Goal: Task Accomplishment & Management: Manage account settings

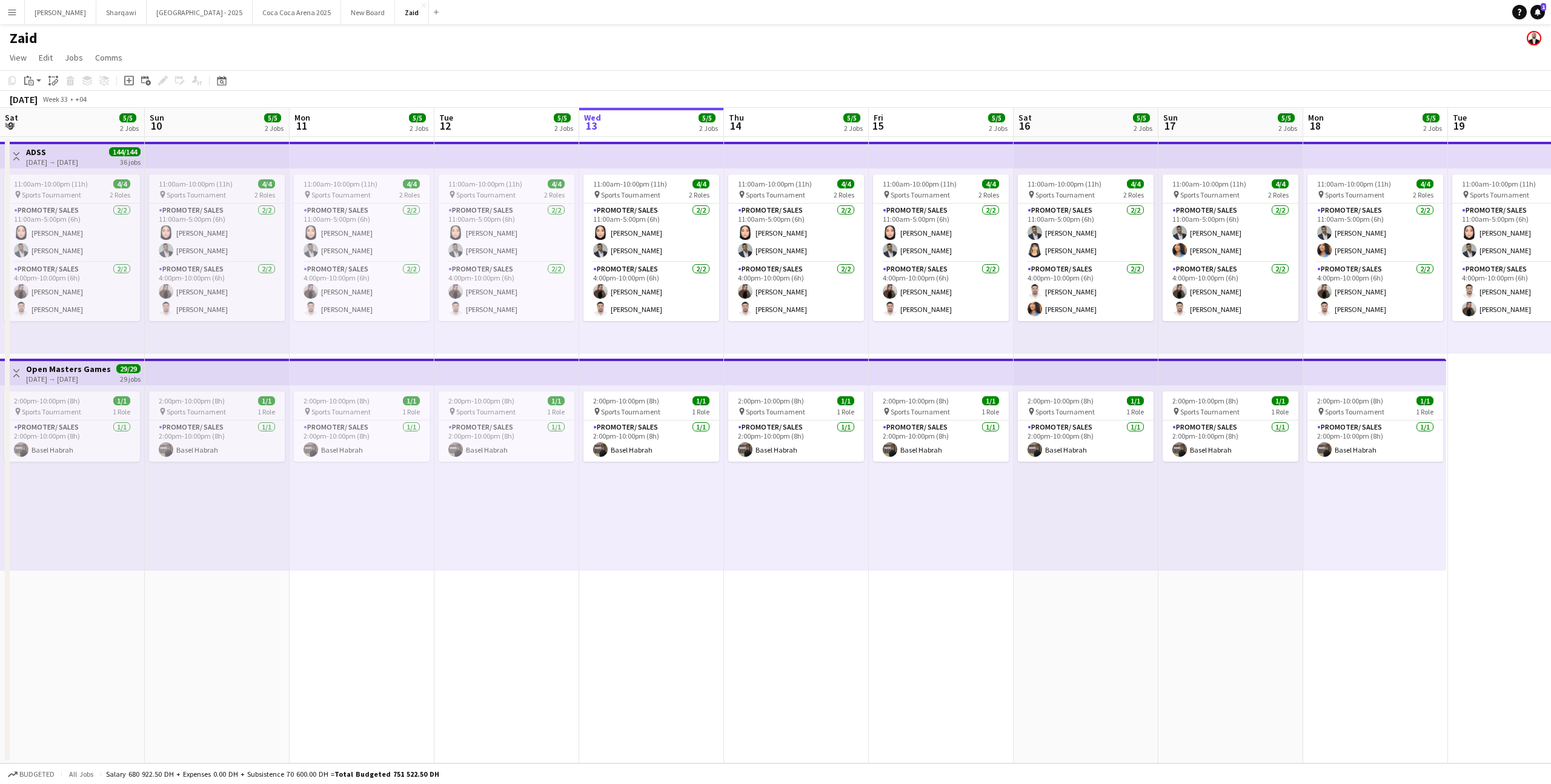
scroll to position [0, 330]
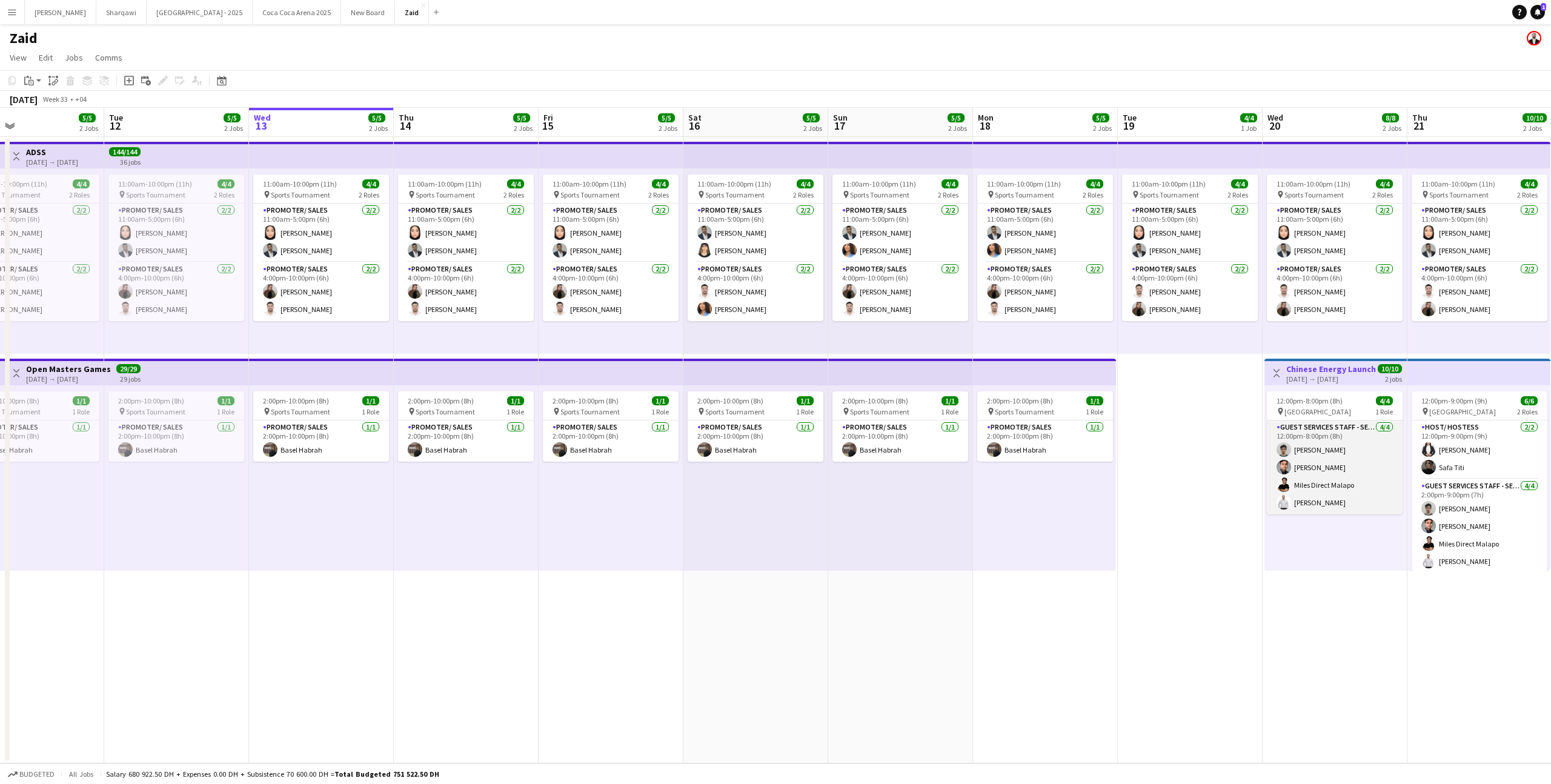
click at [1329, 444] on app-card-role "Guest Services Staff - Senior [DATE] 12:00pm-8:00pm (8h) [PERSON_NAME] [PERSON_…" at bounding box center [1334, 467] width 135 height 94
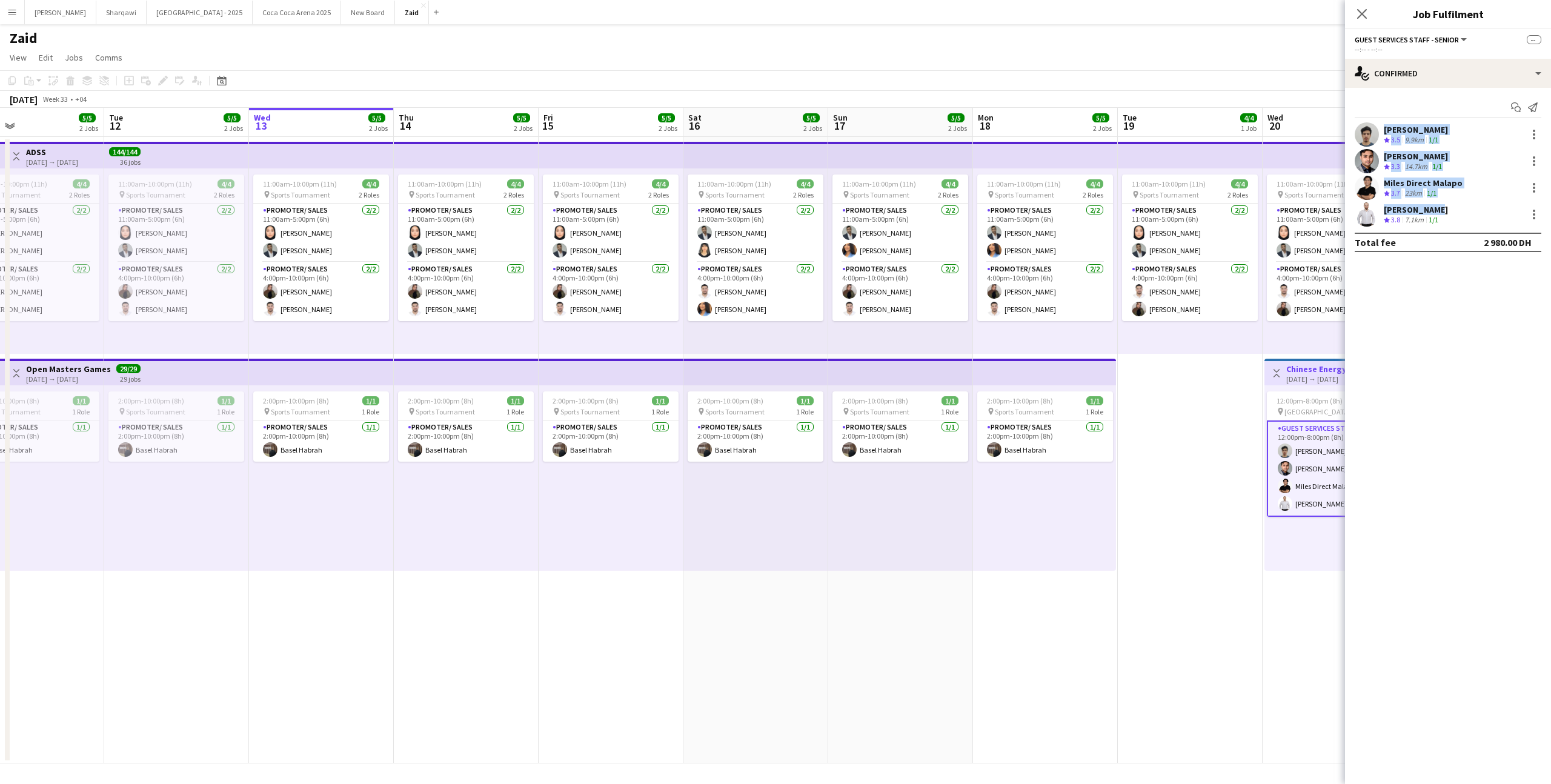
drag, startPoint x: 1442, startPoint y: 209, endPoint x: 1374, endPoint y: 133, distance: 102.0
click at [1374, 133] on div "[PERSON_NAME] Crew rating 3.5 9.9km 1/1 [PERSON_NAME] Crew rating 3.3 14.7km 1/…" at bounding box center [1448, 174] width 206 height 104
copy div "[PERSON_NAME] Crew rating 3.5 9.9km 1/1 [PERSON_NAME] Crew rating 3.3 14.7km 1/…"
click at [1431, 183] on div "Miles Direct Malapo" at bounding box center [1423, 183] width 79 height 11
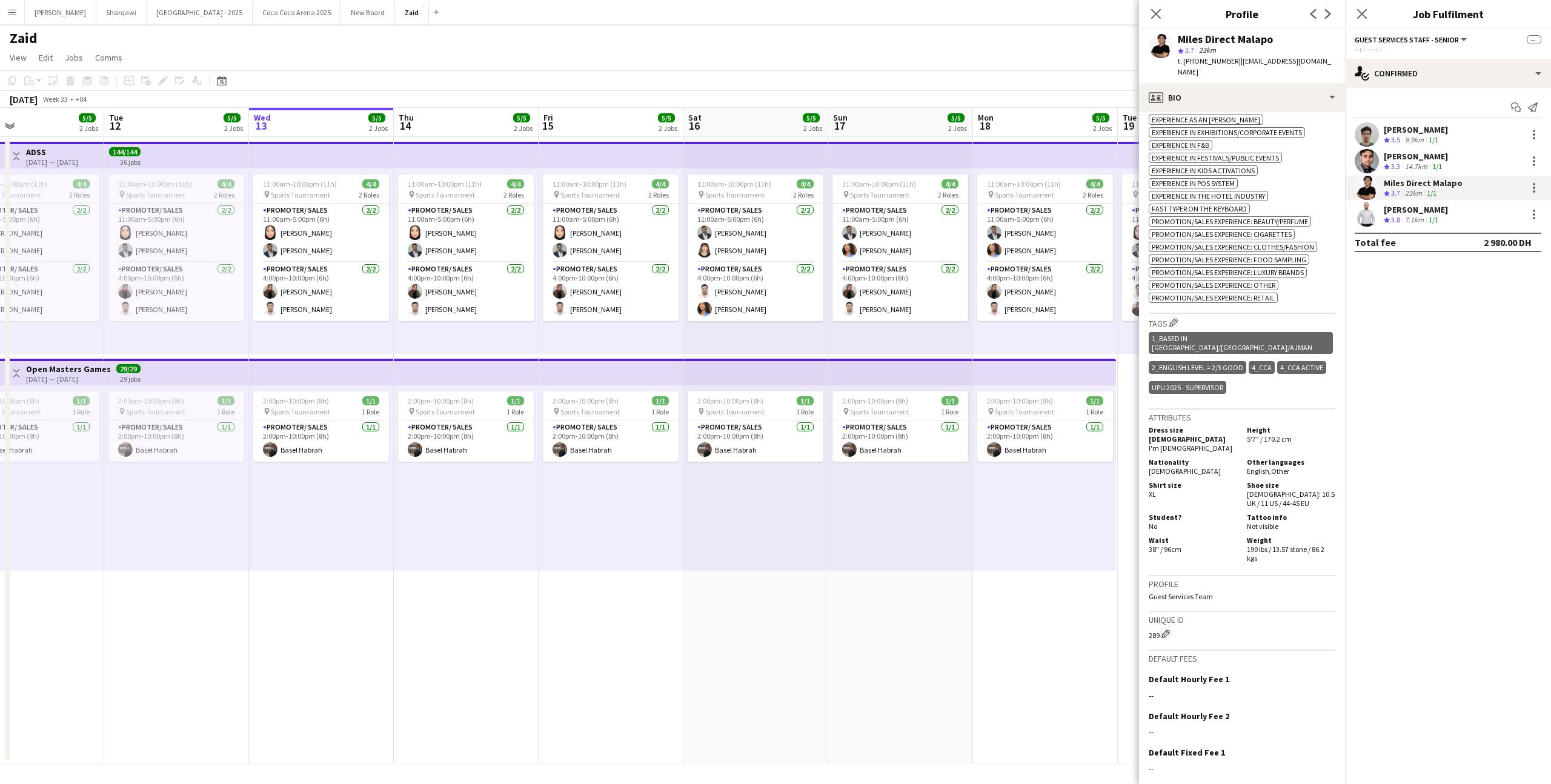
scroll to position [509, 0]
click at [1414, 153] on div "[PERSON_NAME]" at bounding box center [1416, 156] width 64 height 11
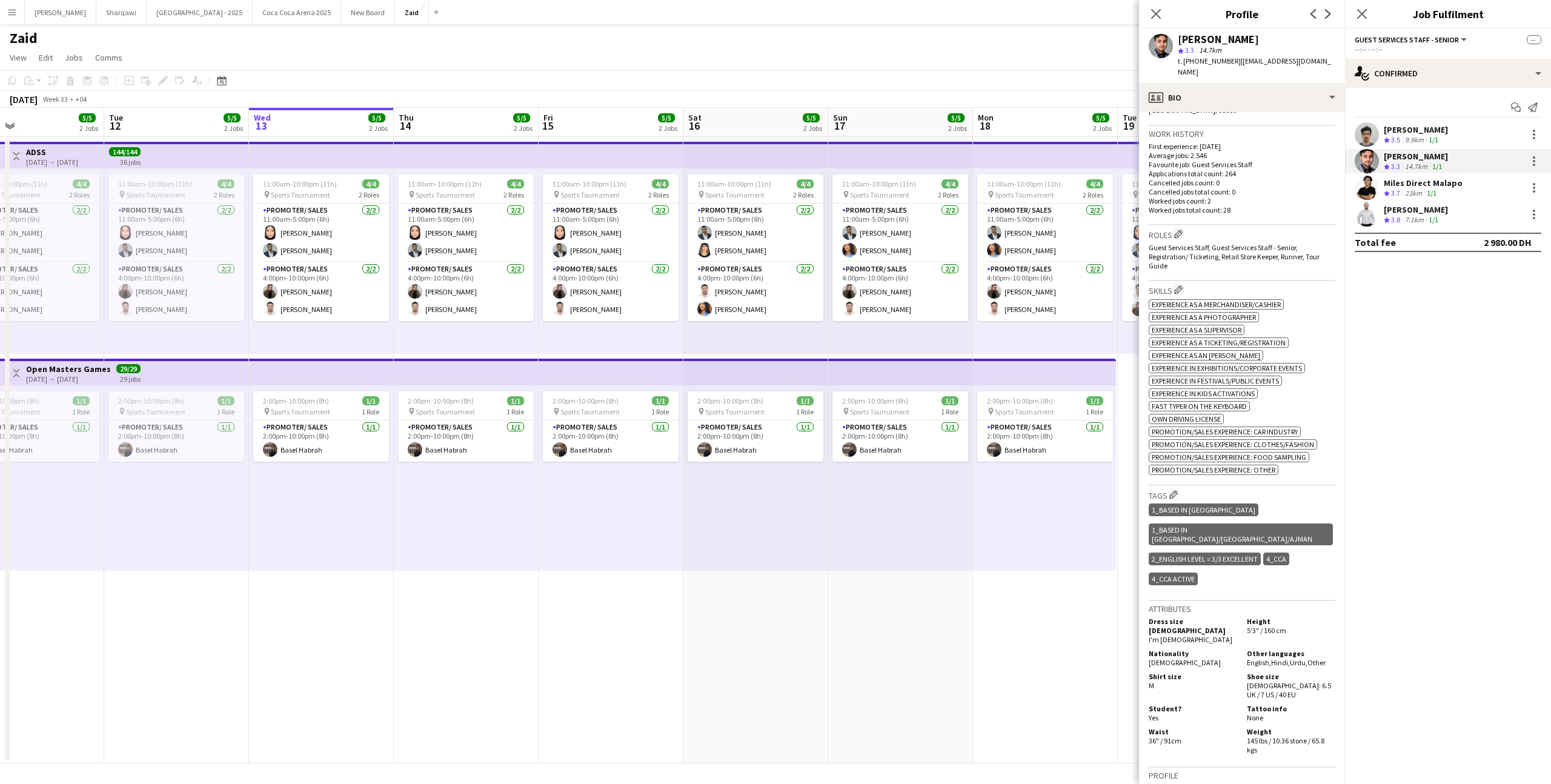
scroll to position [299, 0]
click at [1436, 221] on app-skills-label "1/1" at bounding box center [1433, 219] width 9 height 9
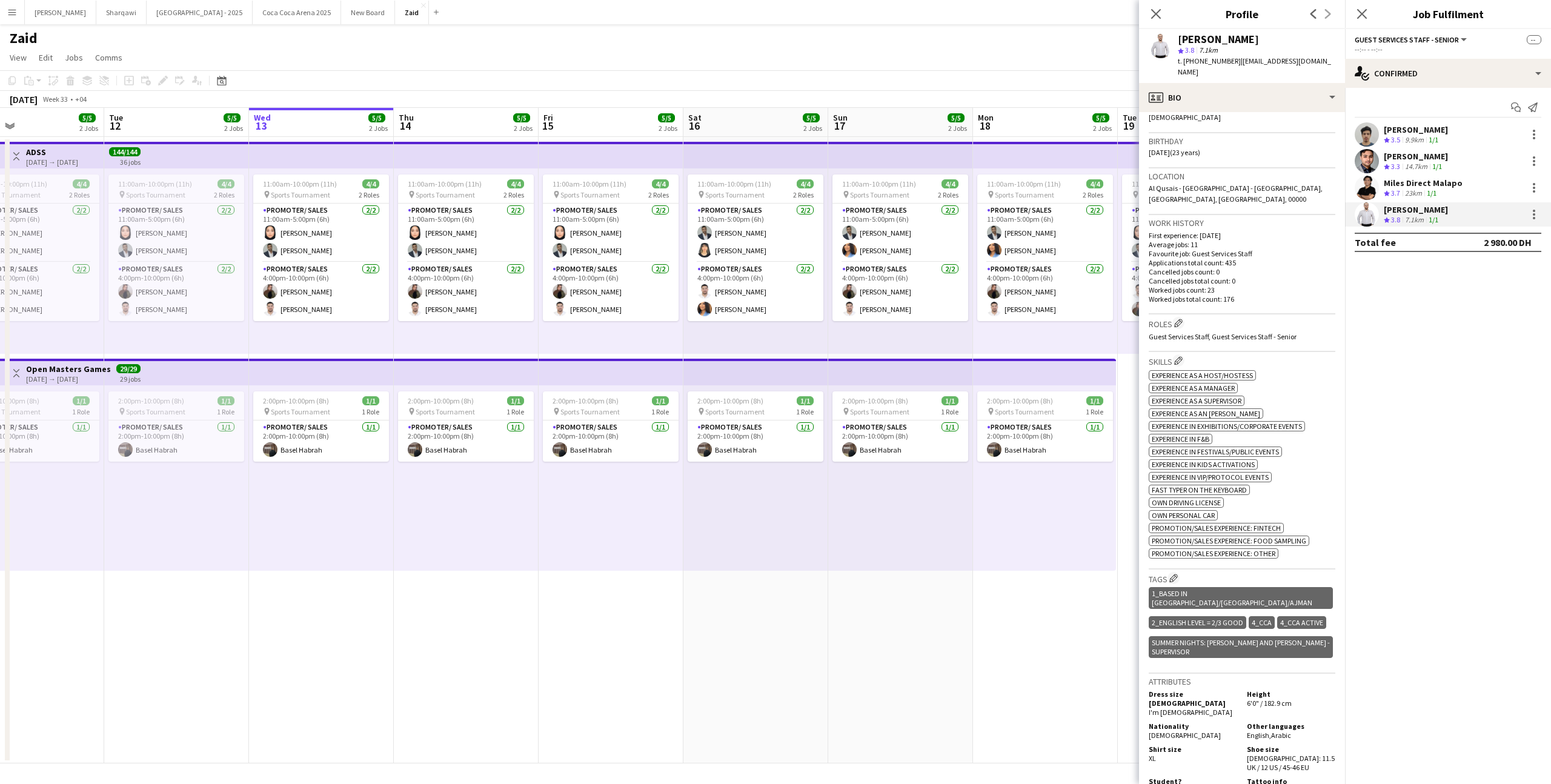
scroll to position [207, 0]
click at [1411, 128] on div "[PERSON_NAME]" at bounding box center [1416, 129] width 64 height 11
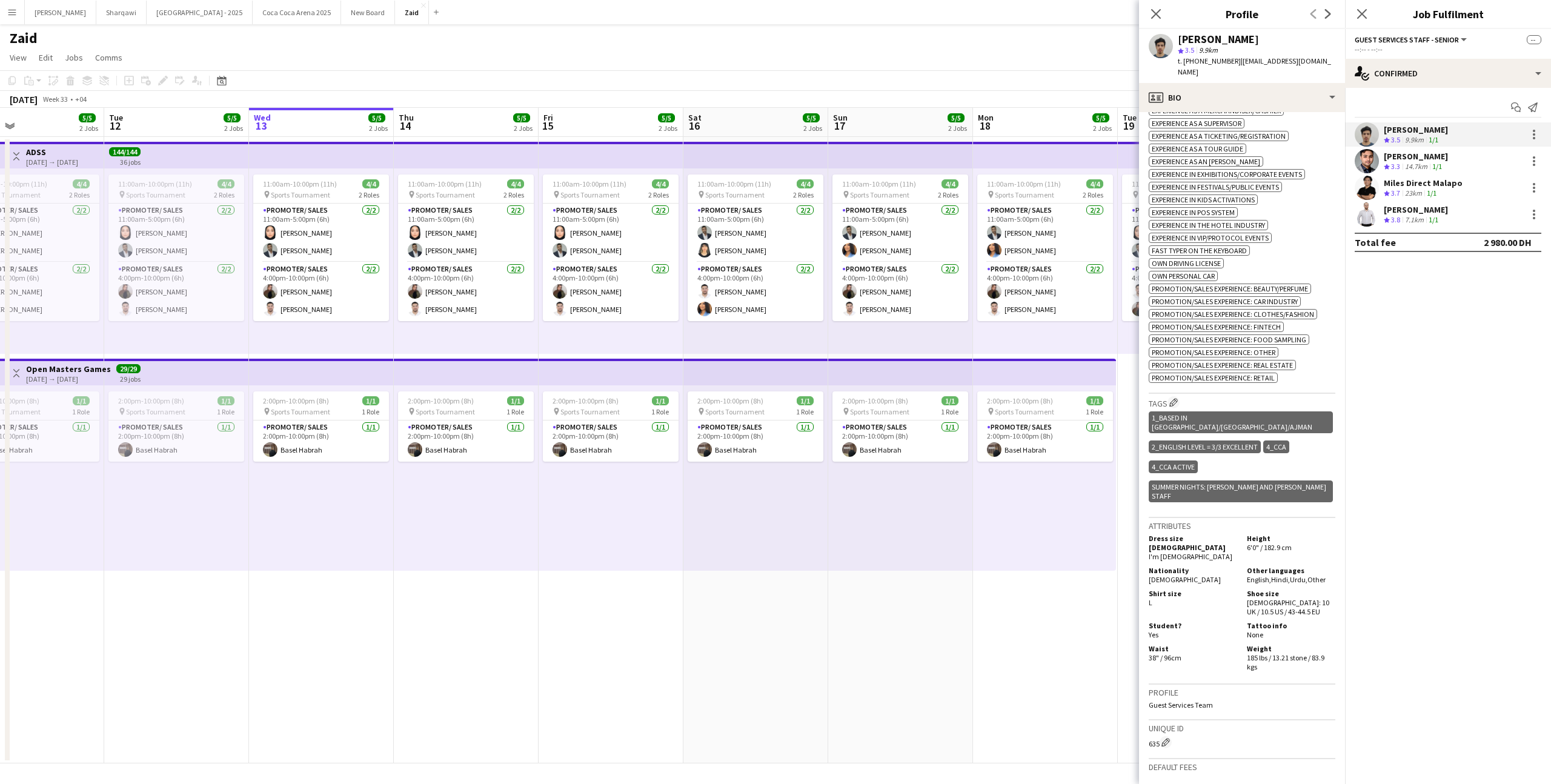
scroll to position [504, 0]
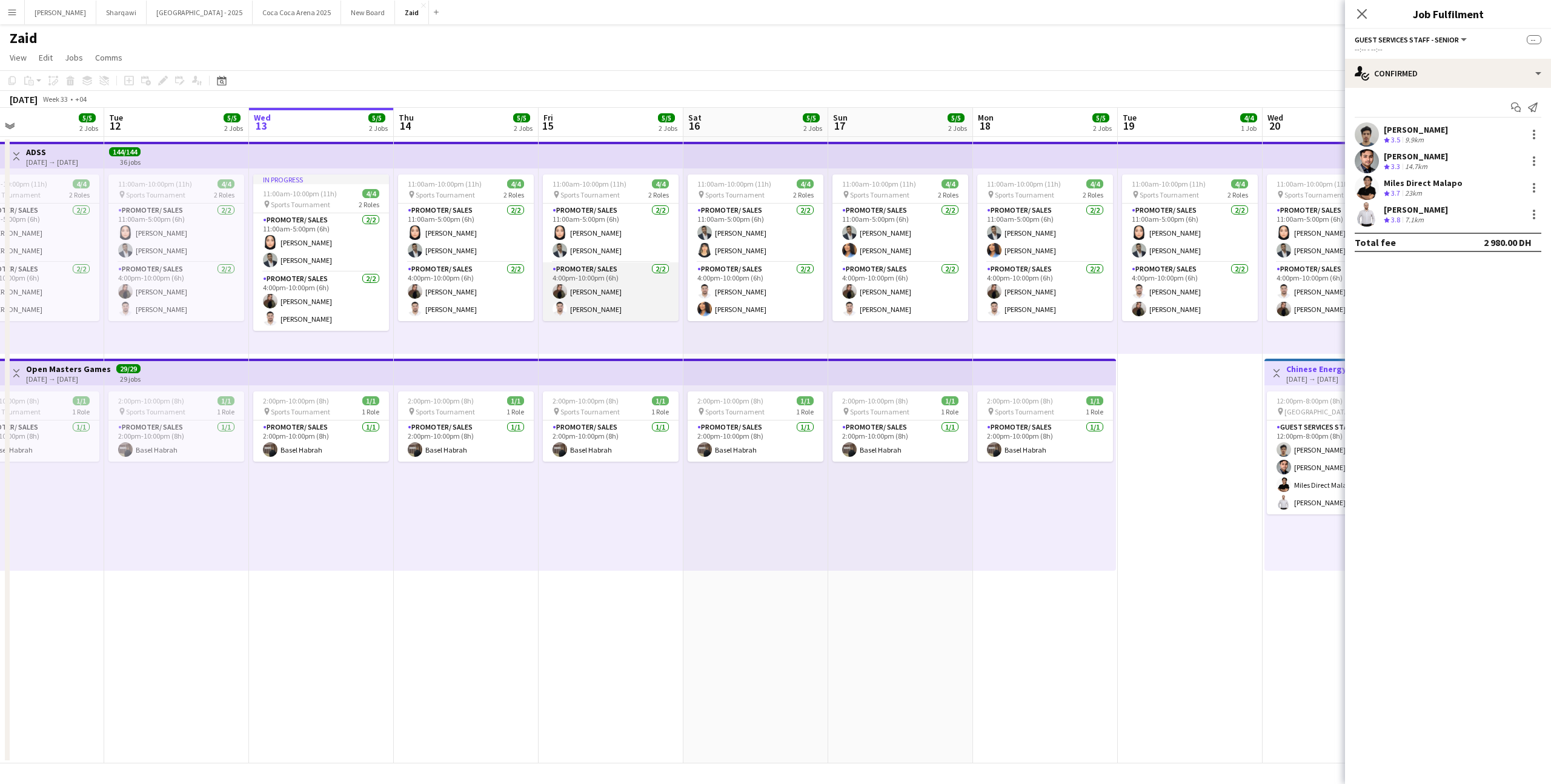
click at [655, 299] on app-card-role "Promoter/ Sales [DATE] 4:00pm-10:00pm (6h) [PERSON_NAME]" at bounding box center [610, 291] width 135 height 59
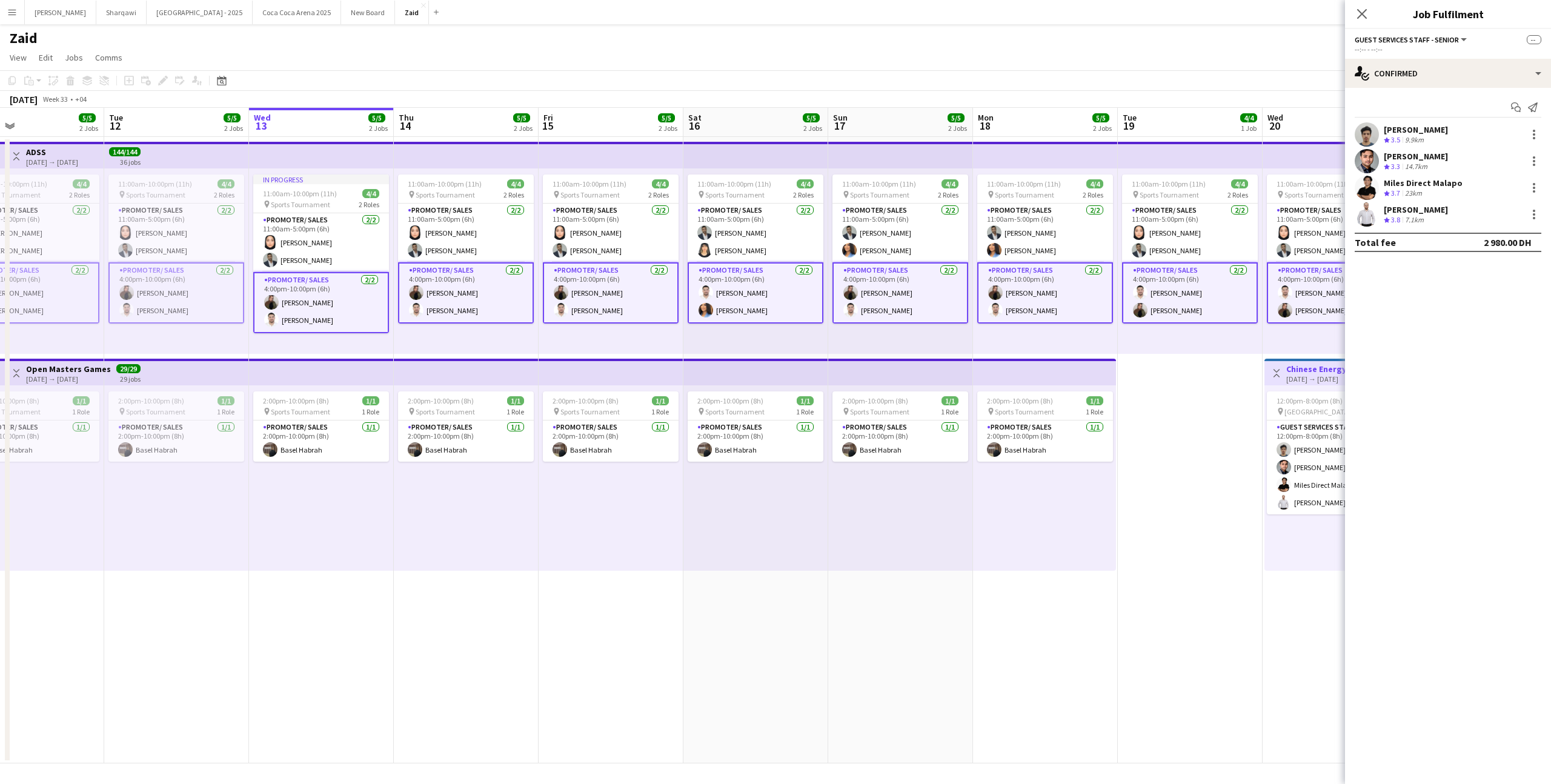
click at [671, 323] on app-card-role "Promoter/ Sales [DATE] 4:00pm-10:00pm (6h) [PERSON_NAME]" at bounding box center [610, 292] width 135 height 61
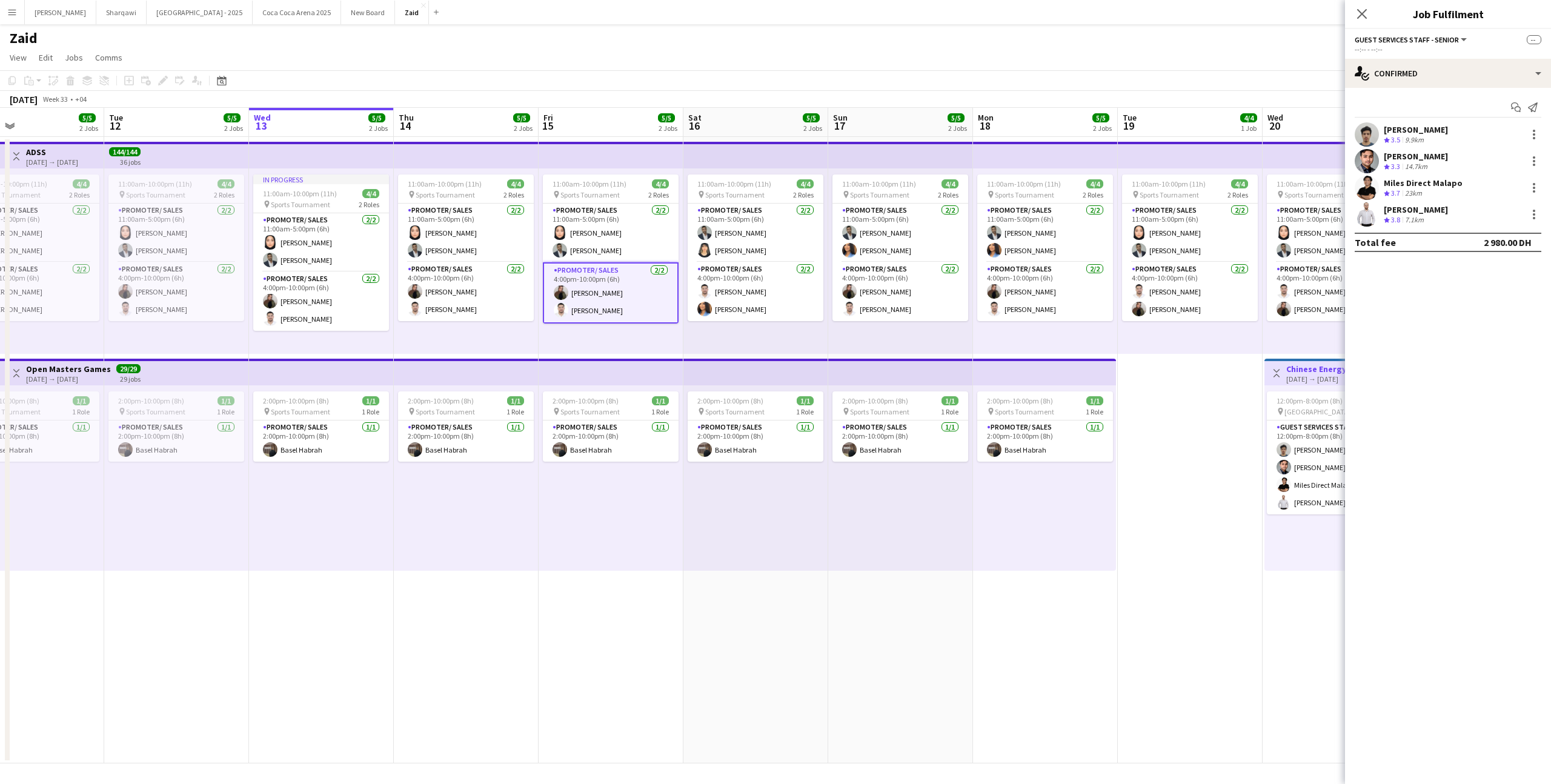
click at [712, 355] on app-date-cell "11:00am-10:00pm (11h) 4/4 pin Sports Tournament 2 Roles Promoter/ Sales [DATE] …" at bounding box center [756, 450] width 145 height 626
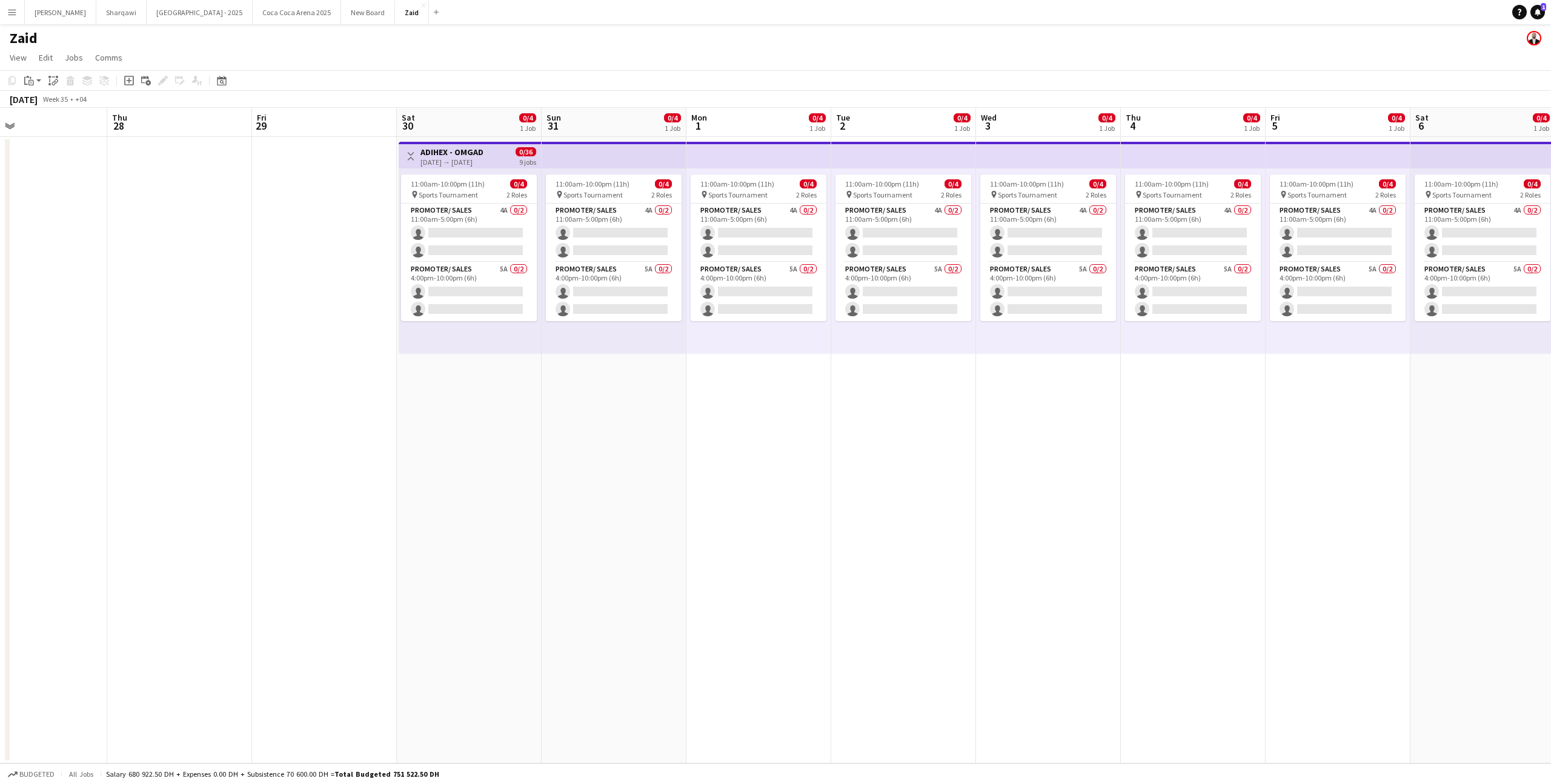
scroll to position [0, 451]
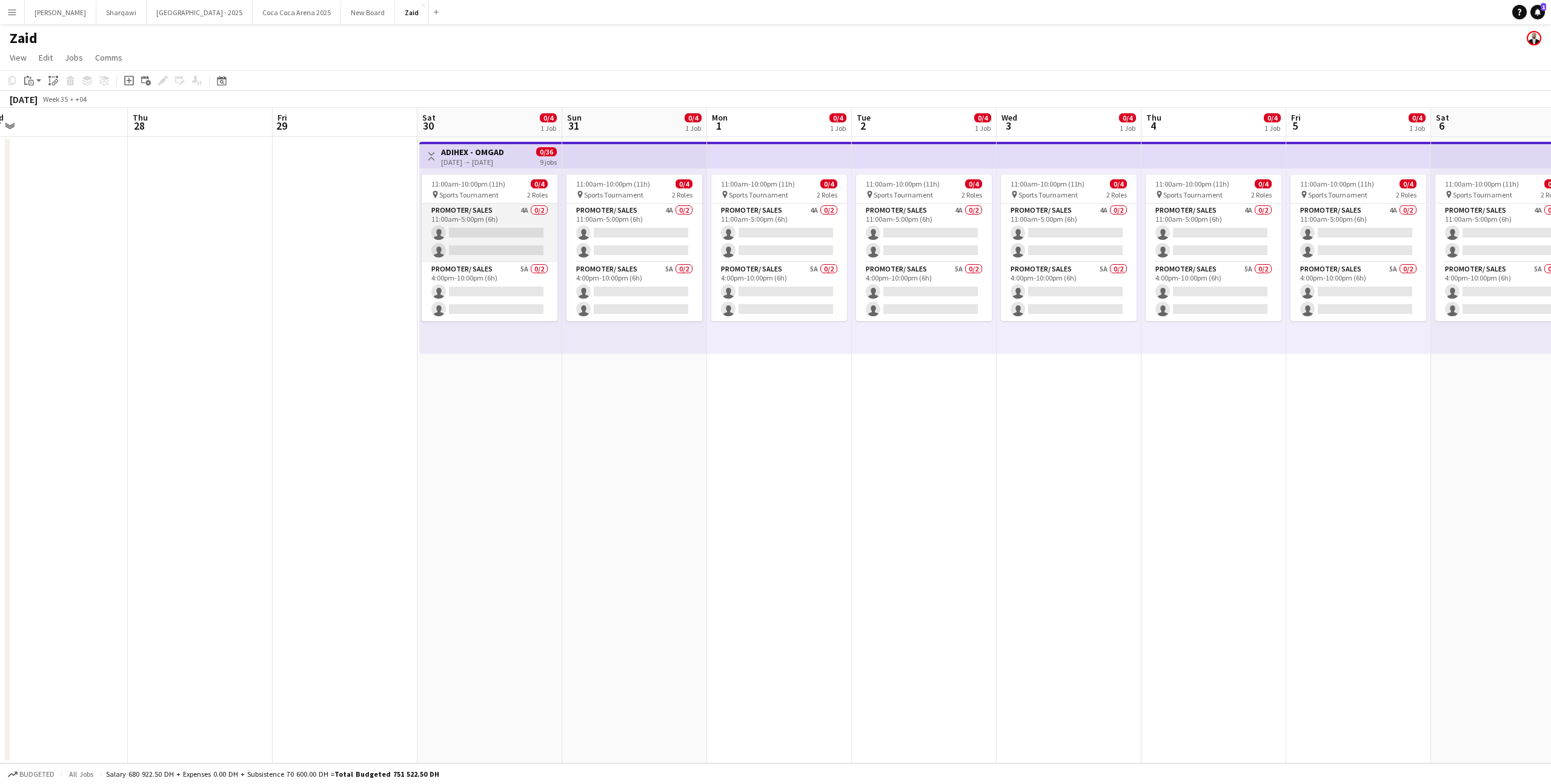
click at [510, 230] on app-card-role "Promoter/ Sales 4A 0/2 11:00am-5:00pm (6h) single-neutral-actions single-neutra…" at bounding box center [489, 233] width 135 height 59
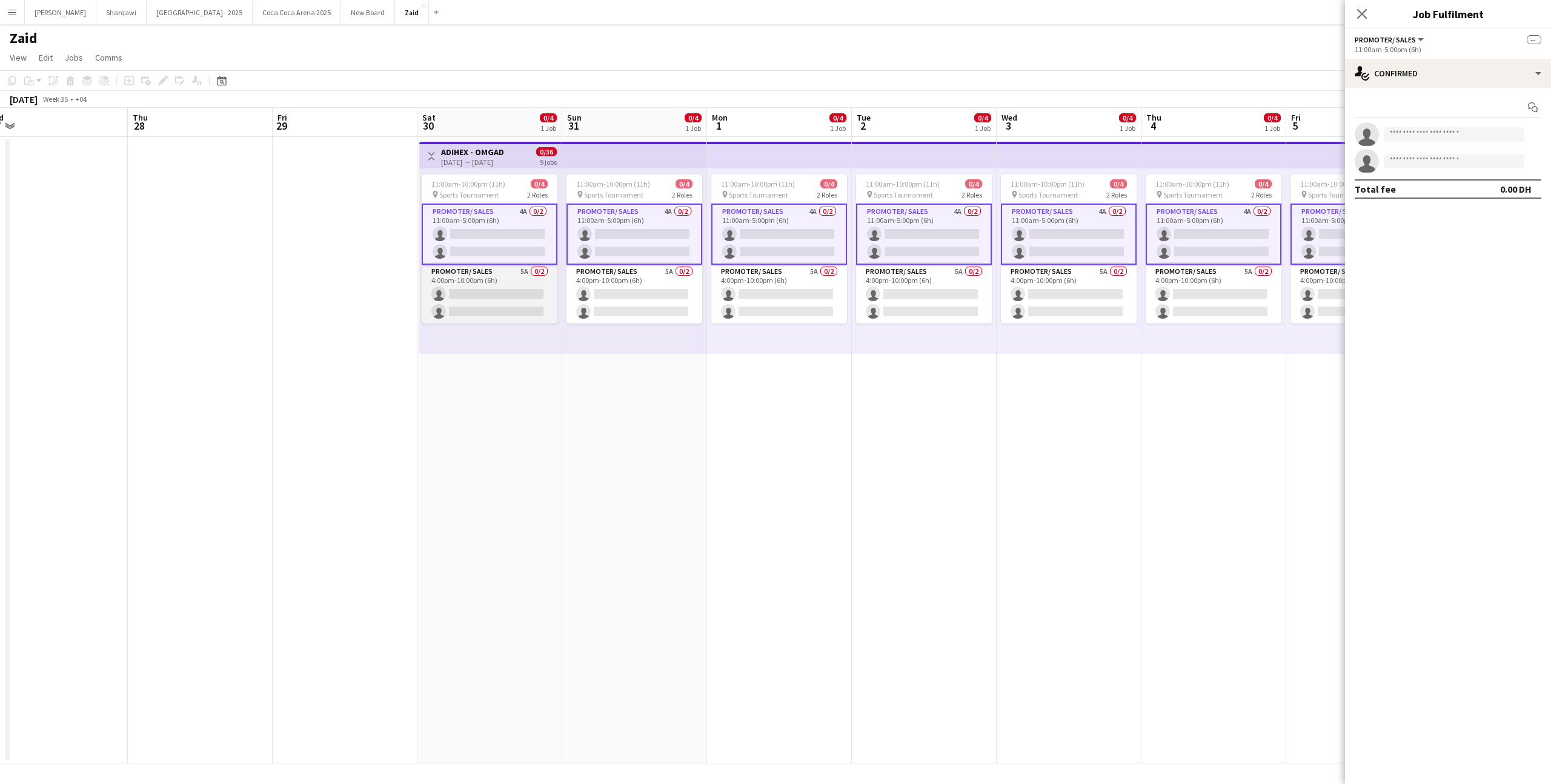
click at [548, 310] on app-card-role "Promoter/ Sales 5A 0/2 4:00pm-10:00pm (6h) single-neutral-actions single-neutra…" at bounding box center [489, 294] width 135 height 59
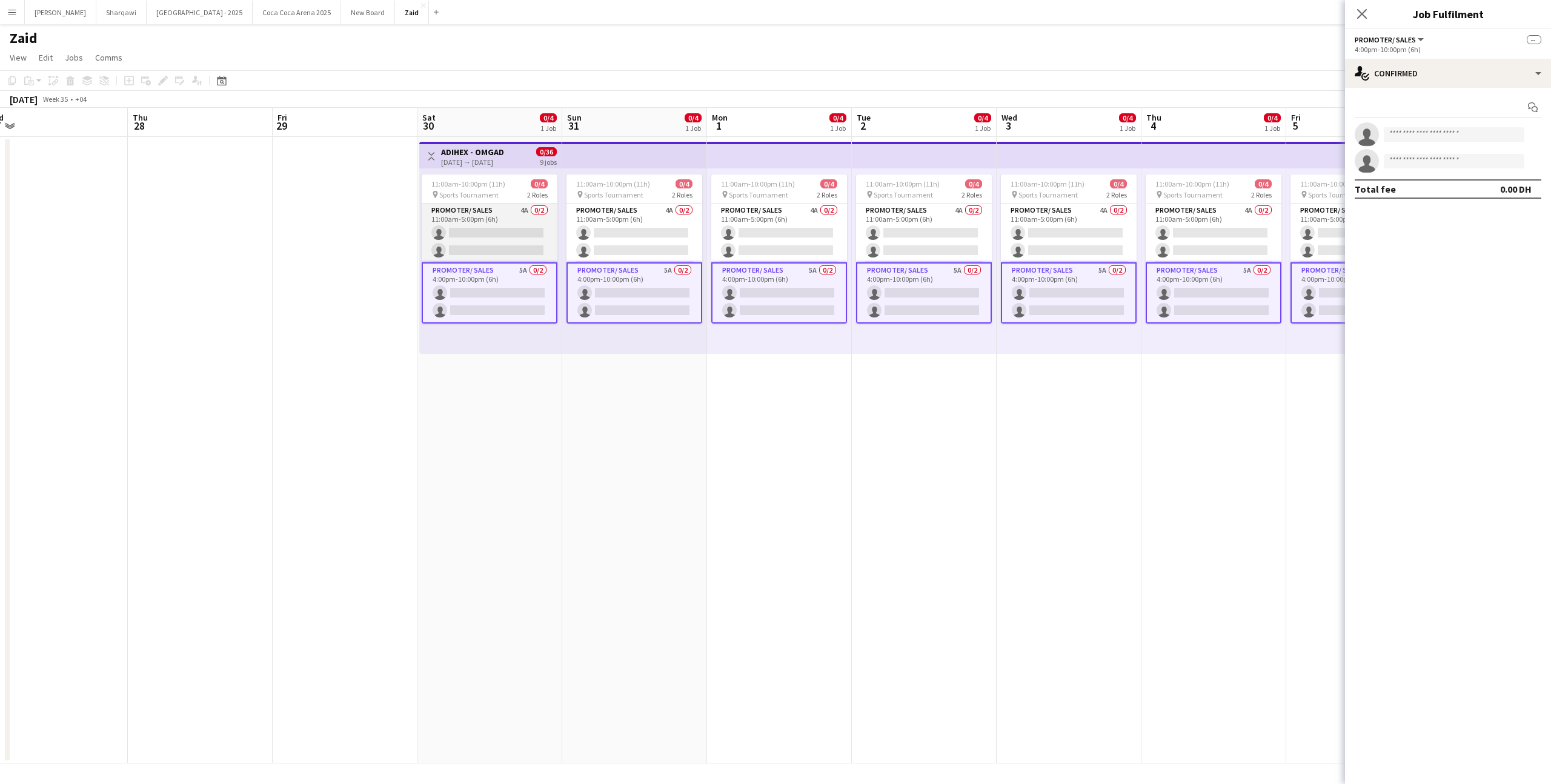
click at [546, 258] on app-card-role "Promoter/ Sales 4A 0/2 11:00am-5:00pm (6h) single-neutral-actions single-neutra…" at bounding box center [489, 233] width 135 height 59
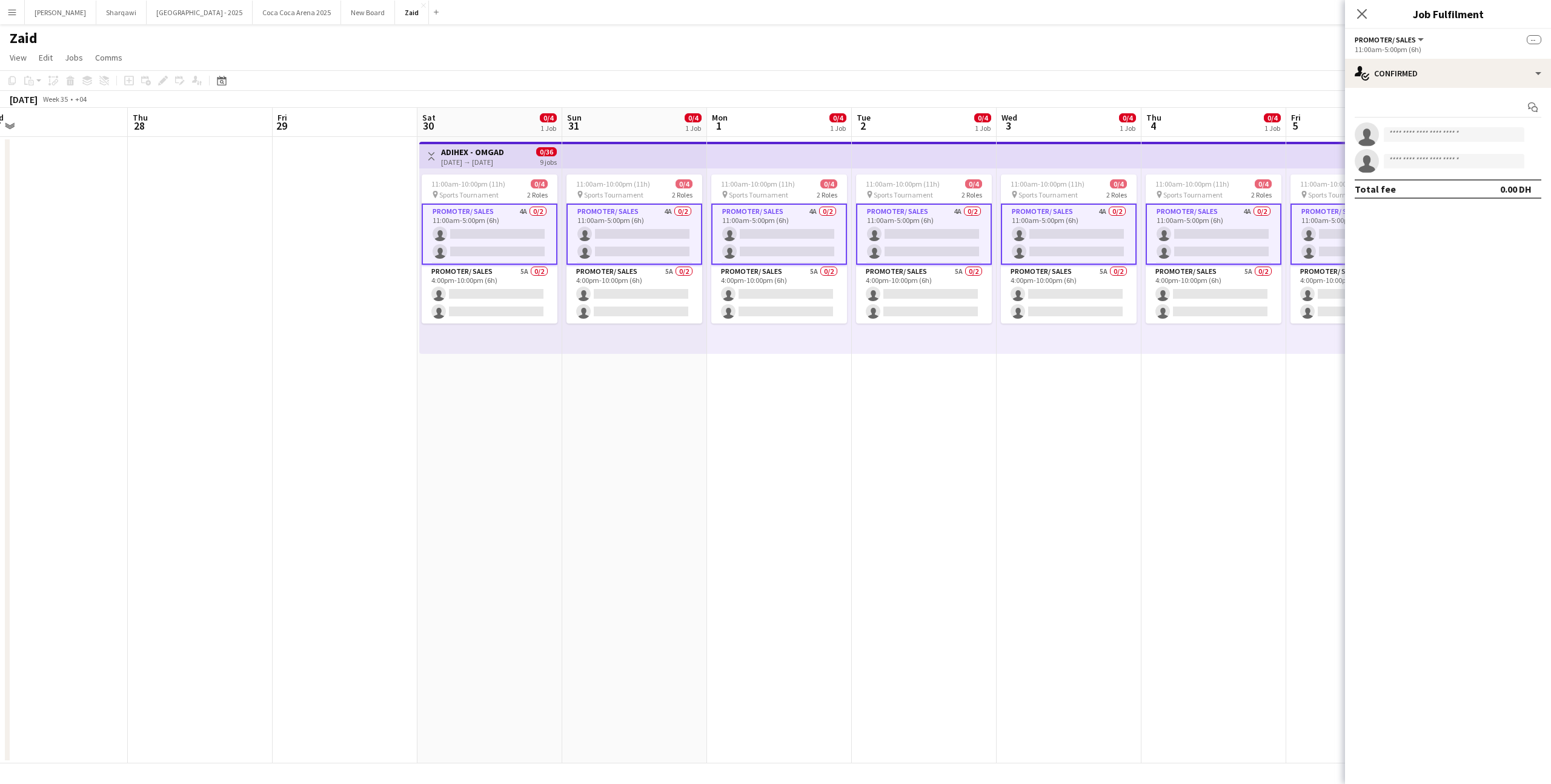
click at [619, 91] on div "[DATE] Week 35 • +04" at bounding box center [775, 99] width 1551 height 17
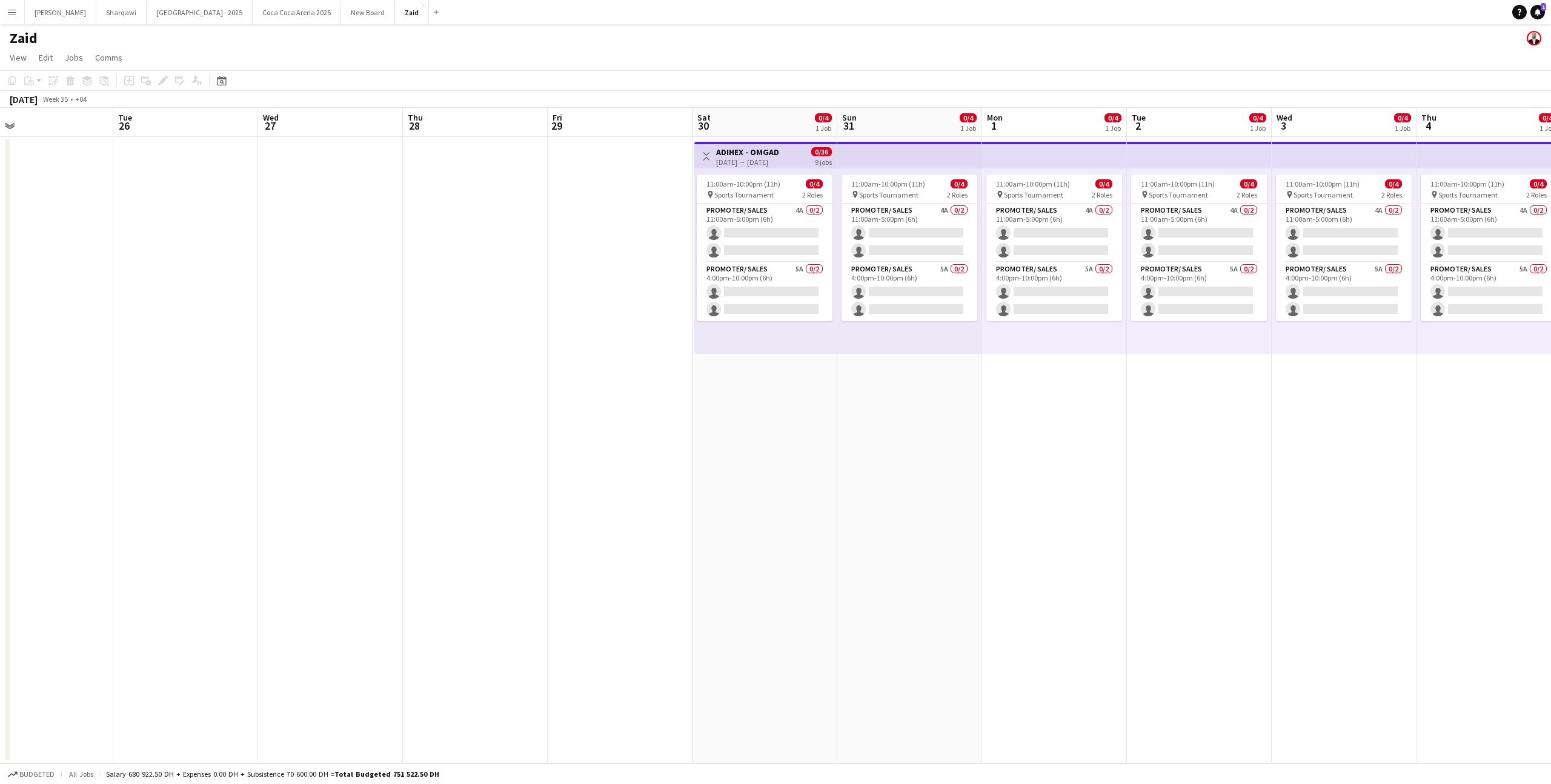
scroll to position [0, 321]
click at [571, 375] on app-date-cell at bounding box center [621, 450] width 145 height 626
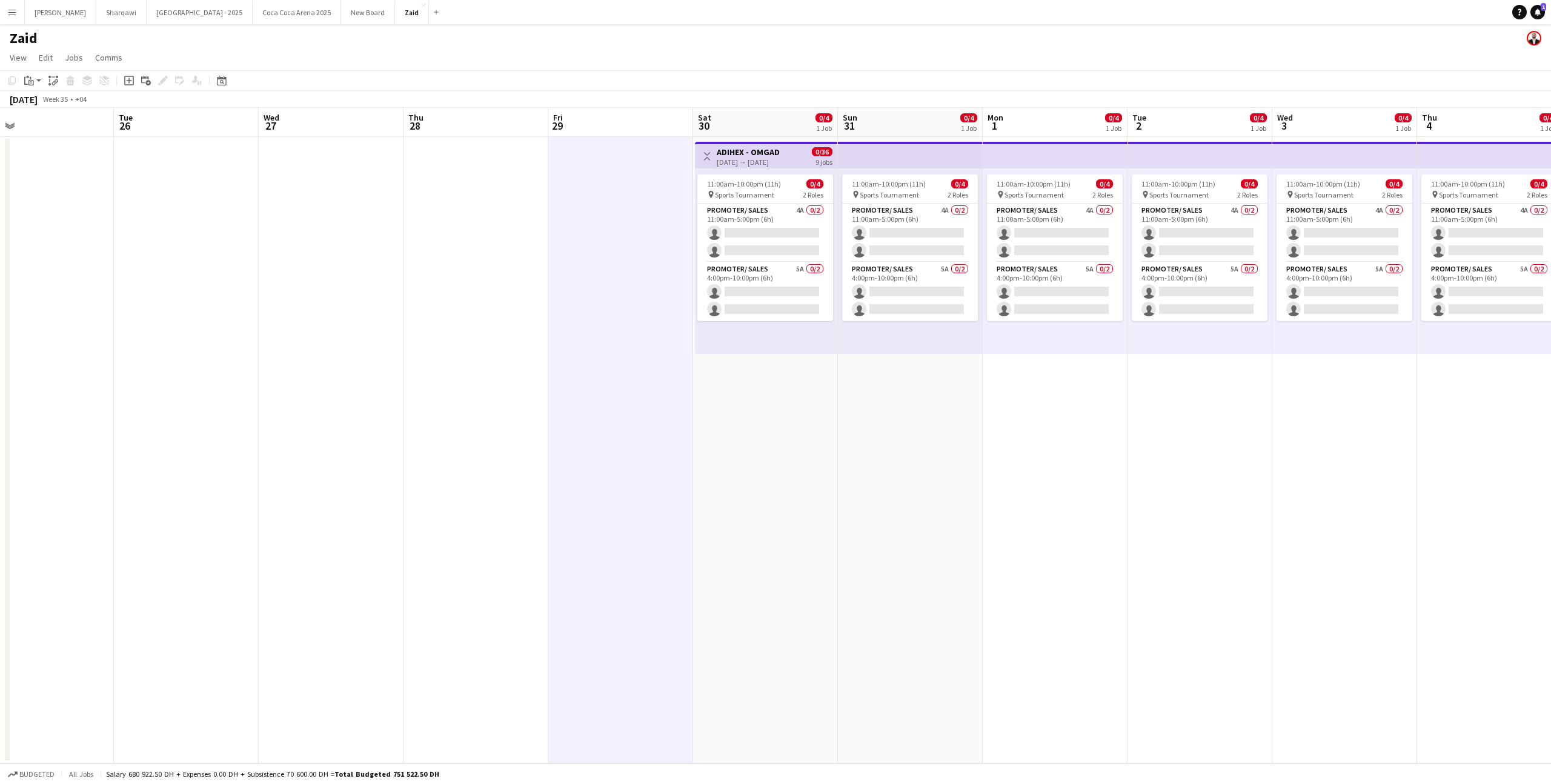
click at [735, 324] on div "11:00am-10:00pm (11h) 0/4 pin Sports Tournament 2 Roles Promoter/ Sales 4A 0/2 …" at bounding box center [766, 261] width 142 height 185
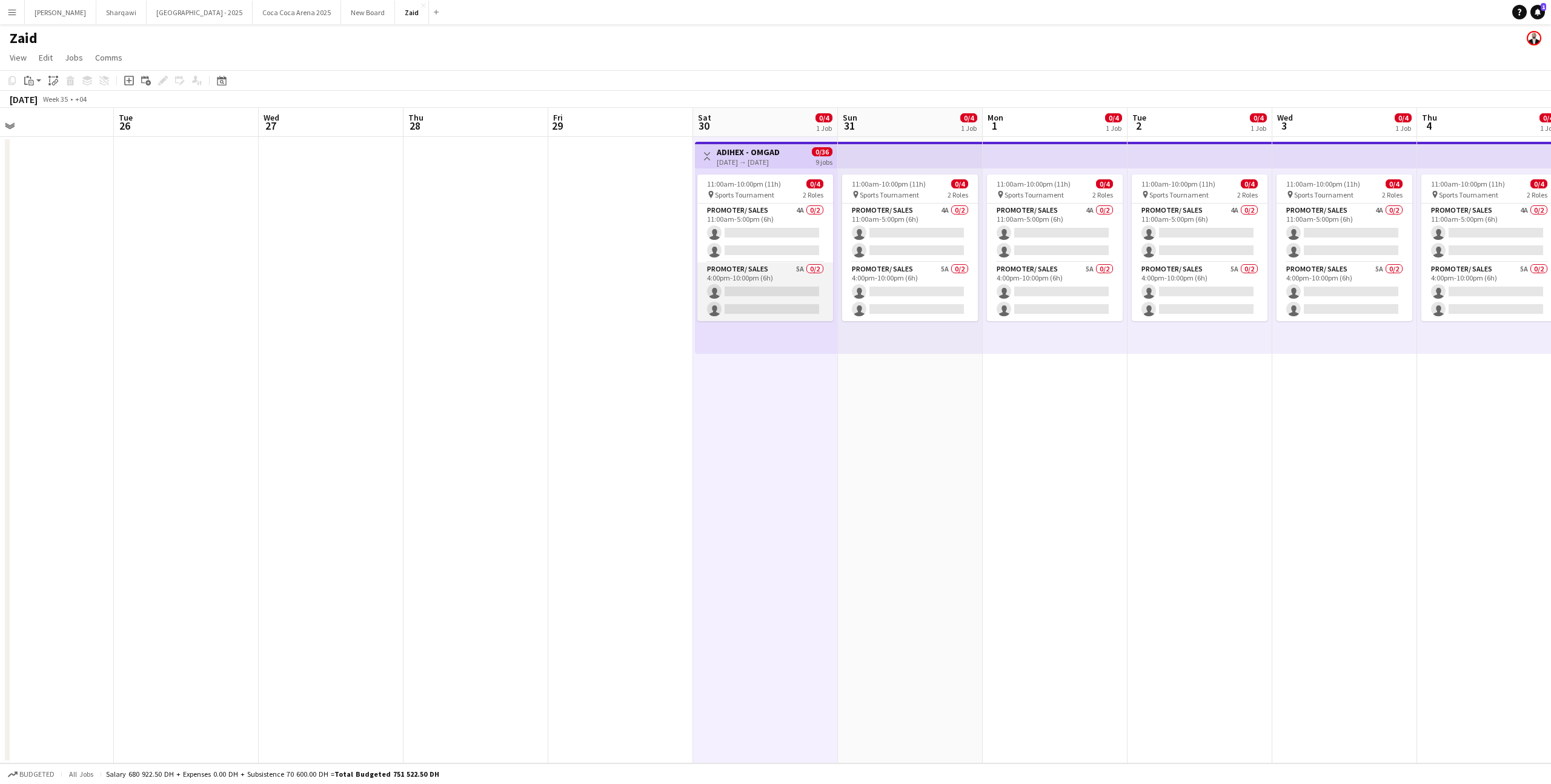
click at [734, 311] on app-card-role "Promoter/ Sales 5A 0/2 4:00pm-10:00pm (6h) single-neutral-actions single-neutra…" at bounding box center [764, 291] width 135 height 59
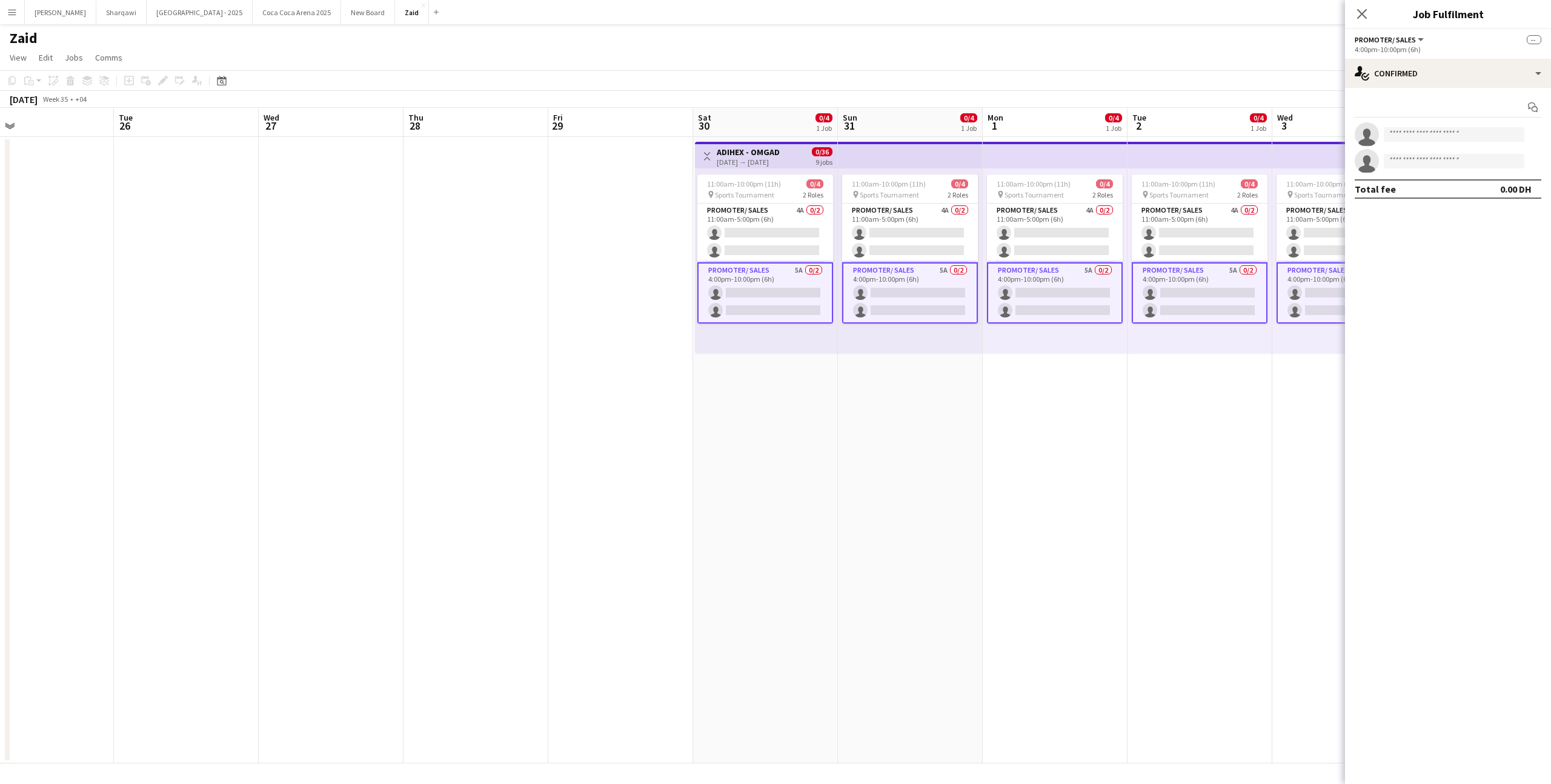
click at [827, 366] on app-date-cell "Toggle View ADIHEX - OMGAD [DATE] → [DATE] 0/36 9 jobs 11:00am-10:00pm (11h) 0/…" at bounding box center [766, 450] width 145 height 626
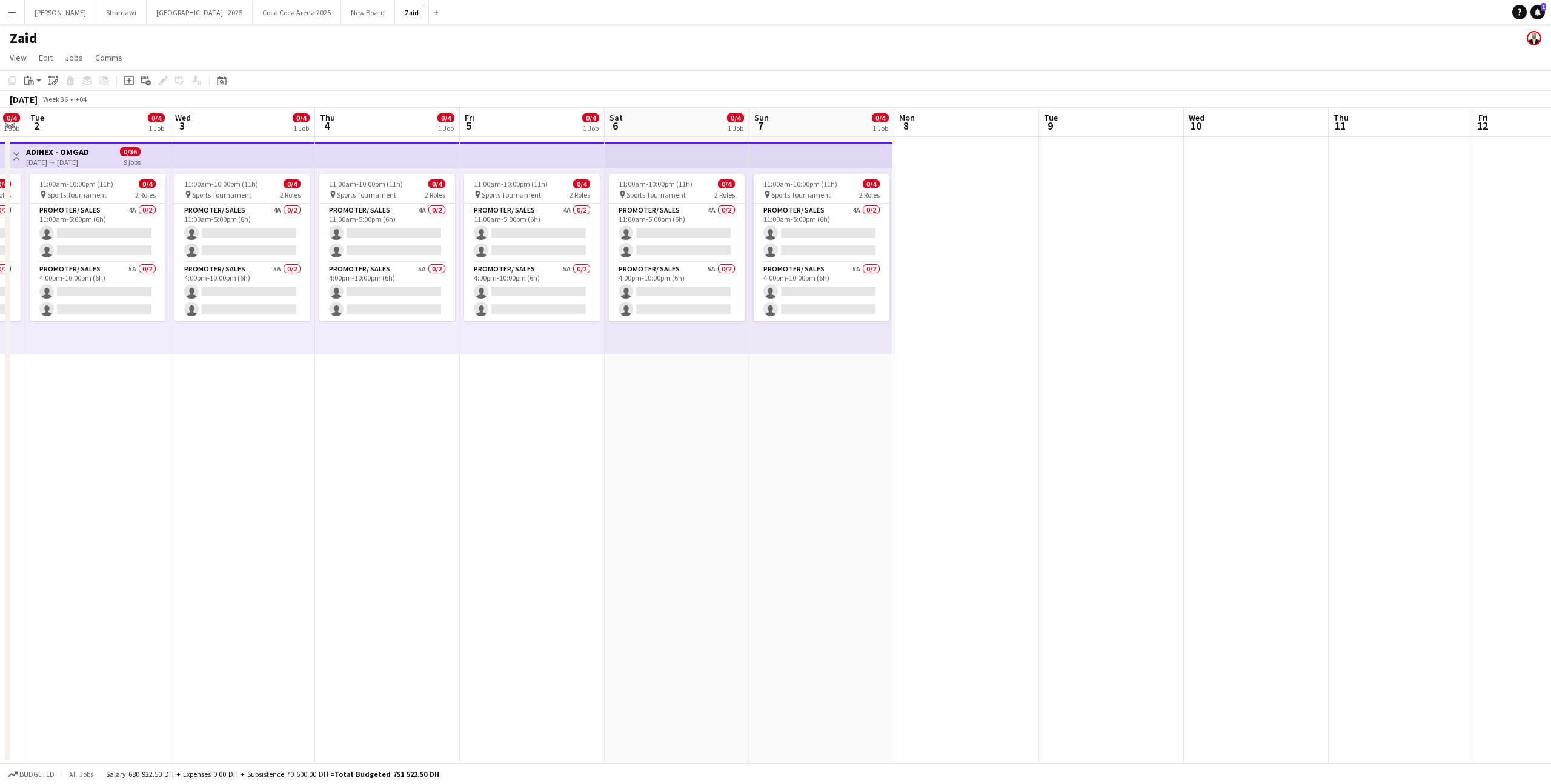
scroll to position [0, 408]
click at [793, 298] on app-card-role "Promoter/ Sales 5A 0/2 4:00pm-10:00pm (6h) single-neutral-actions single-neutra…" at bounding box center [822, 291] width 135 height 59
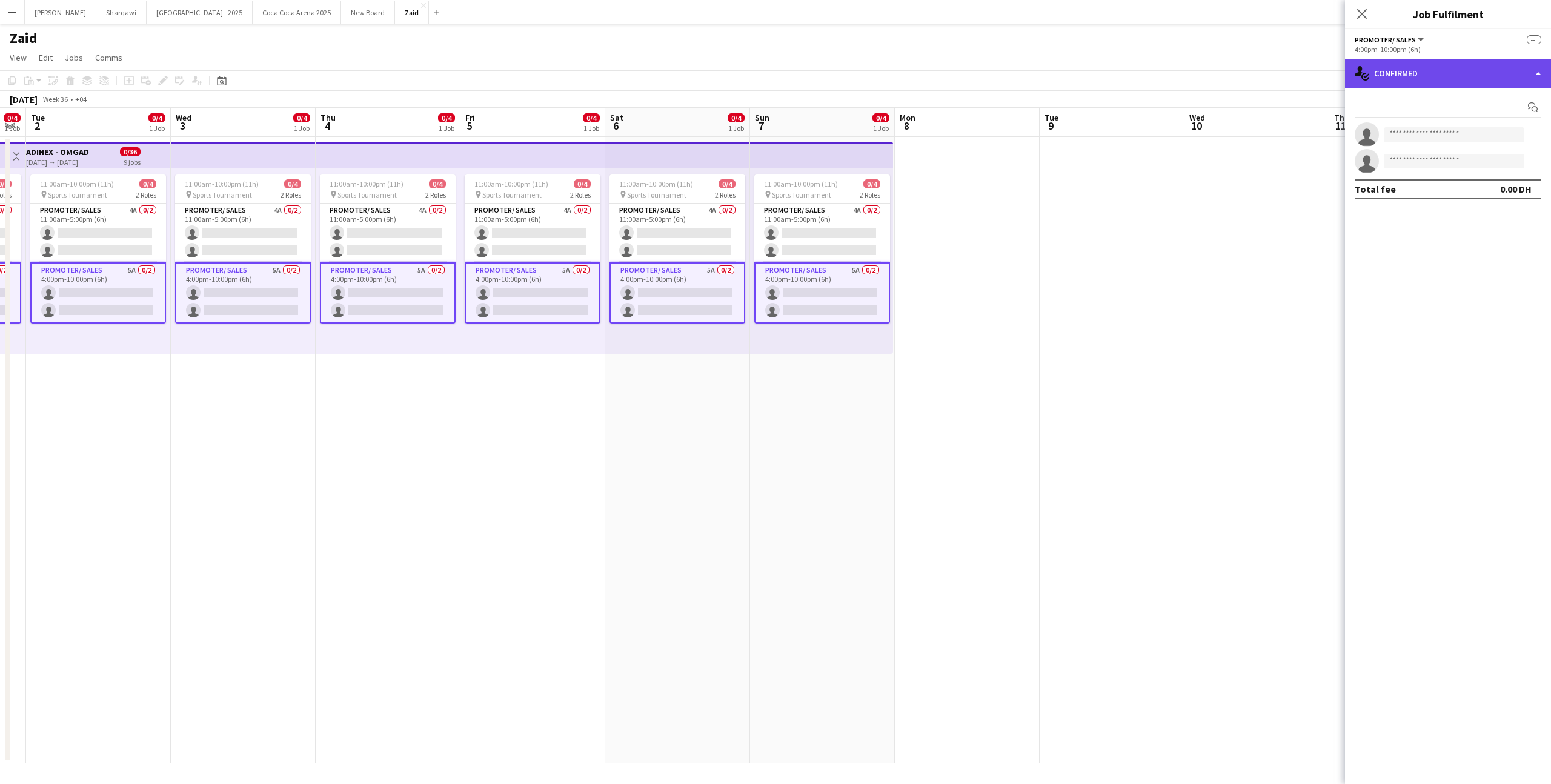
click at [1400, 71] on div "single-neutral-actions-check-2 Confirmed" at bounding box center [1448, 73] width 206 height 29
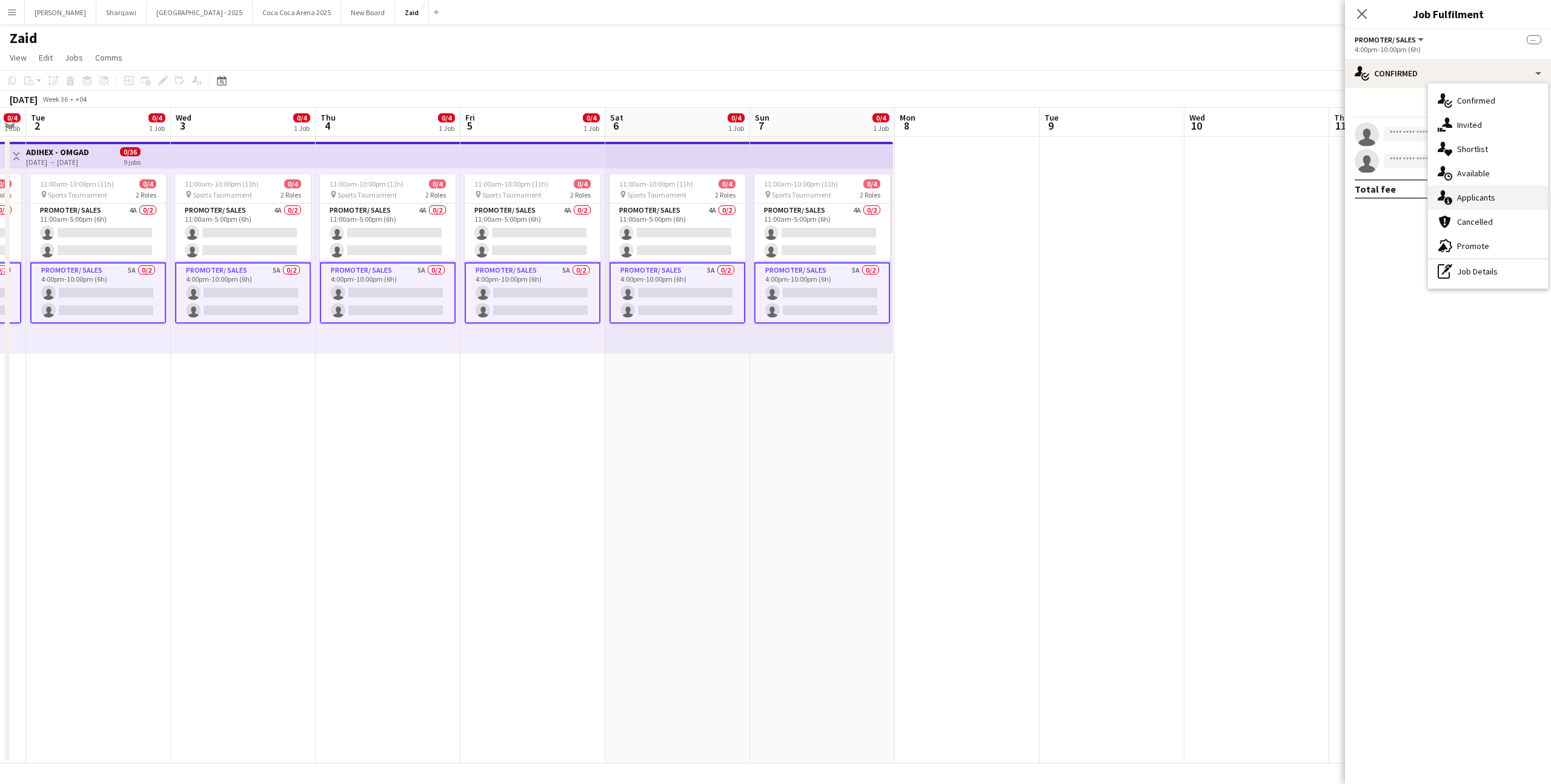
click at [1470, 197] on div "single-neutral-actions-information Applicants" at bounding box center [1488, 197] width 120 height 24
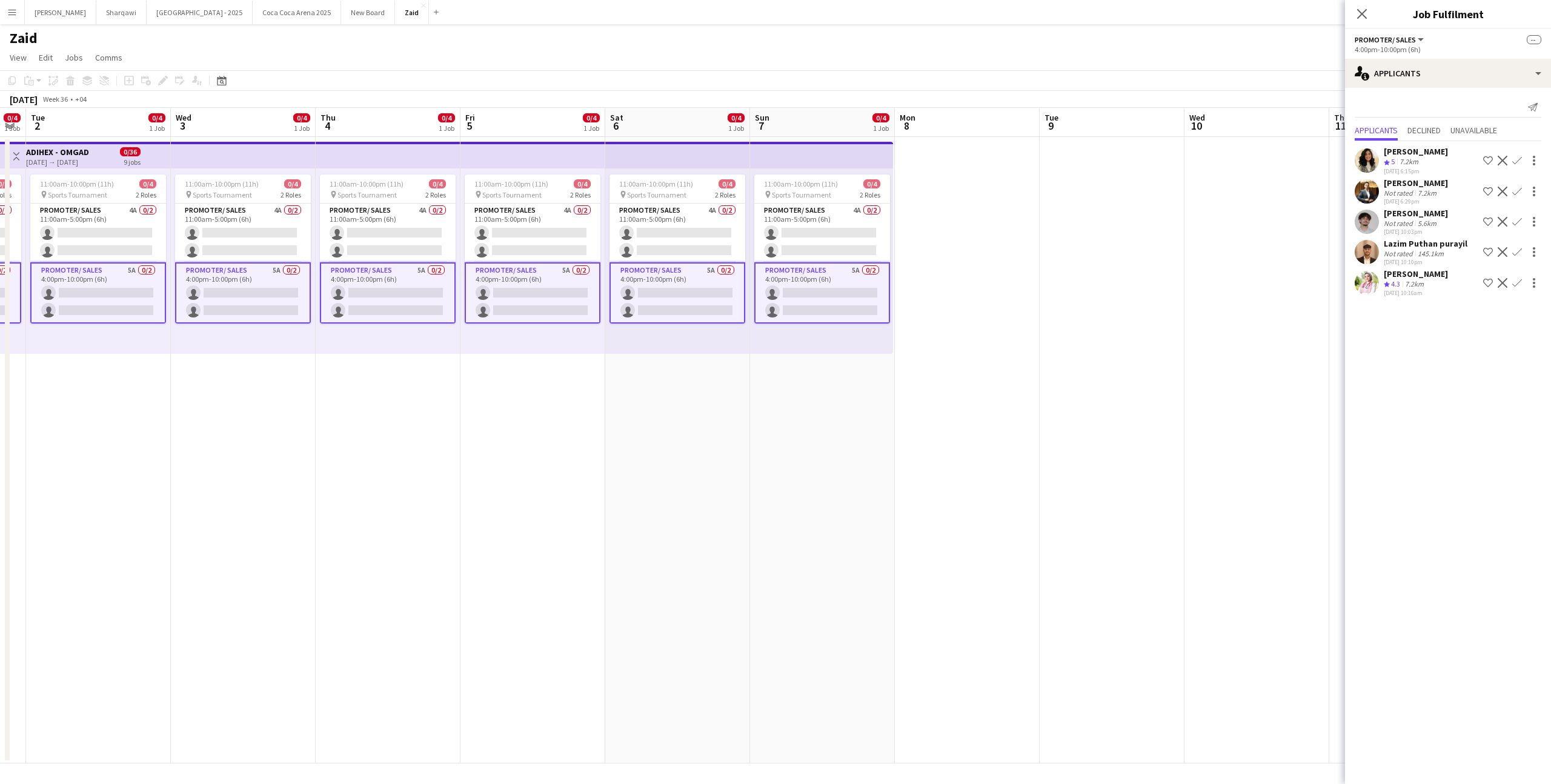
click at [1444, 231] on div "Sultan fowzi Not rated 5.6km [DATE] 10:03pm Shortlist crew Decline Confirm" at bounding box center [1448, 222] width 206 height 28
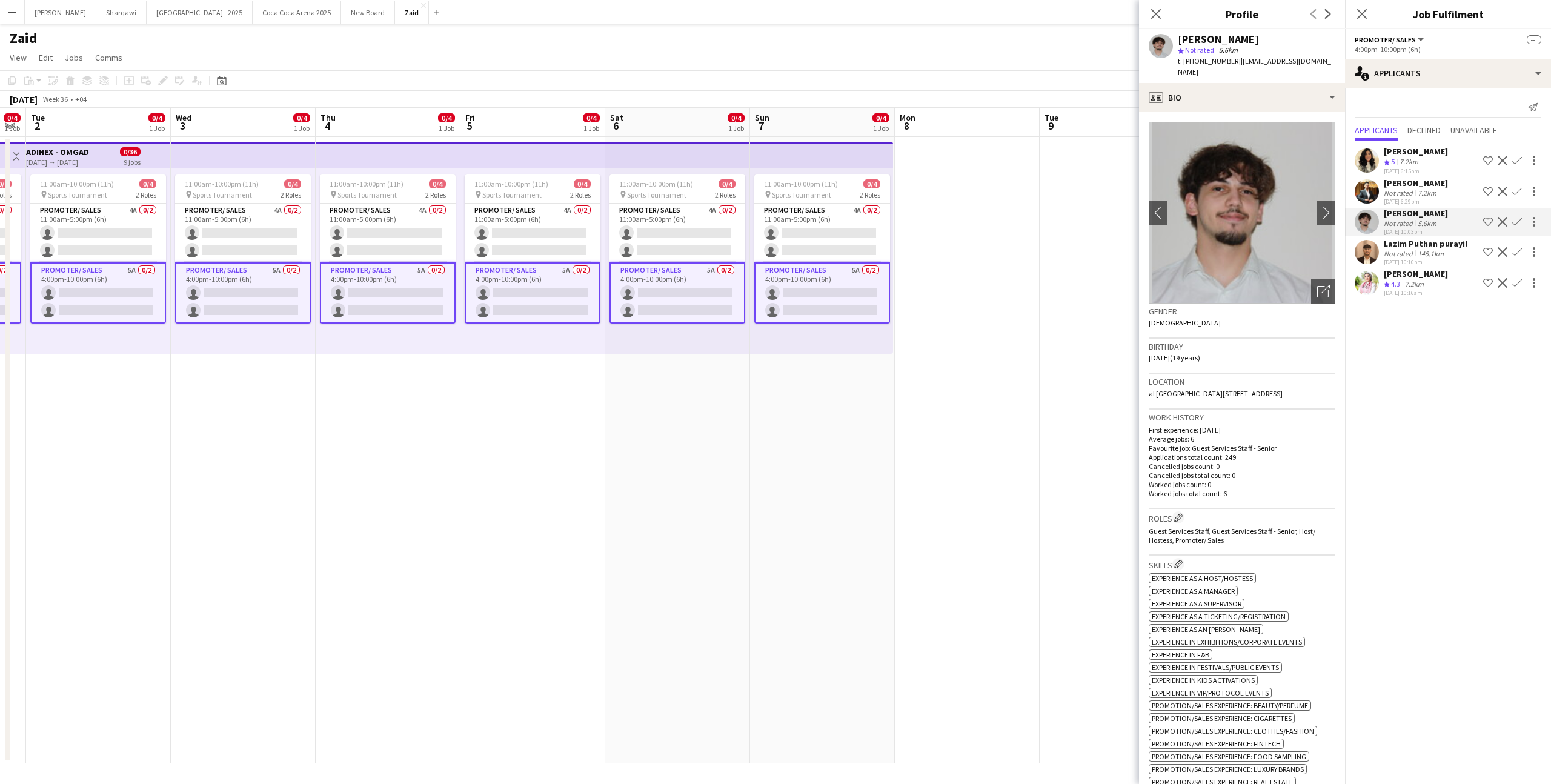
click at [1437, 253] on div "145.1km" at bounding box center [1431, 253] width 31 height 9
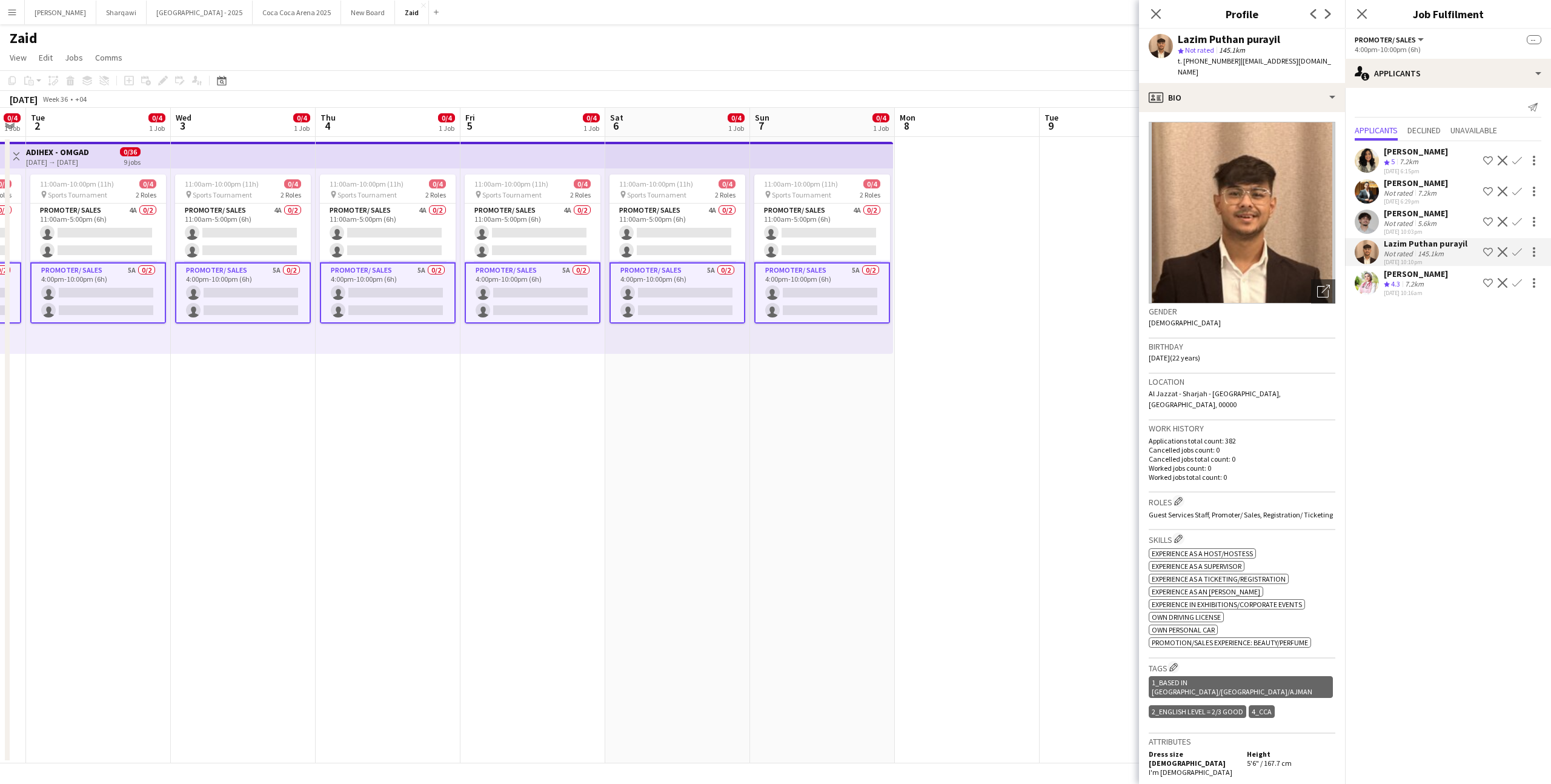
click at [1436, 198] on div "[DATE] 6:29pm" at bounding box center [1416, 201] width 64 height 8
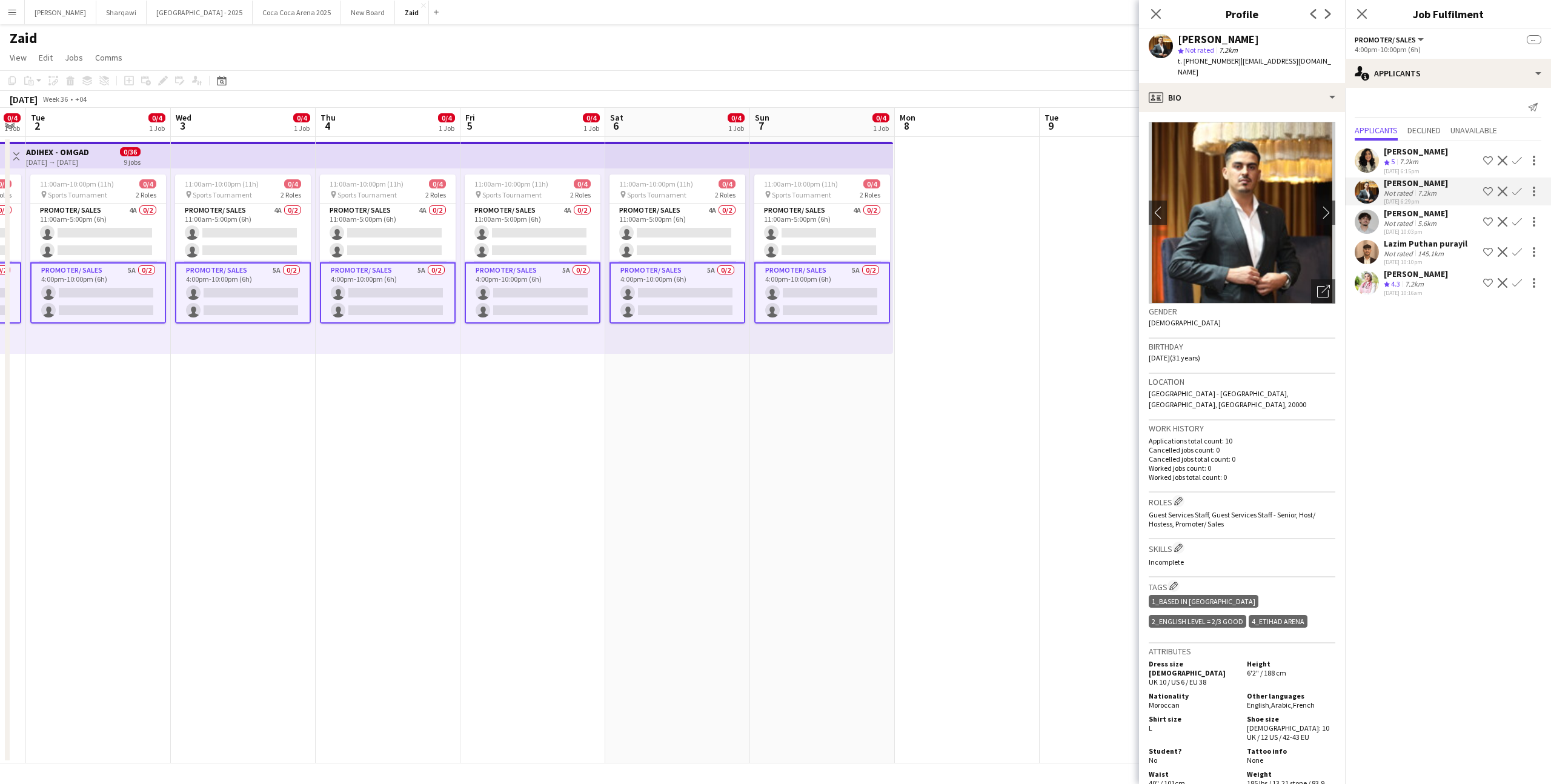
click at [1085, 280] on app-date-cell at bounding box center [1112, 450] width 145 height 626
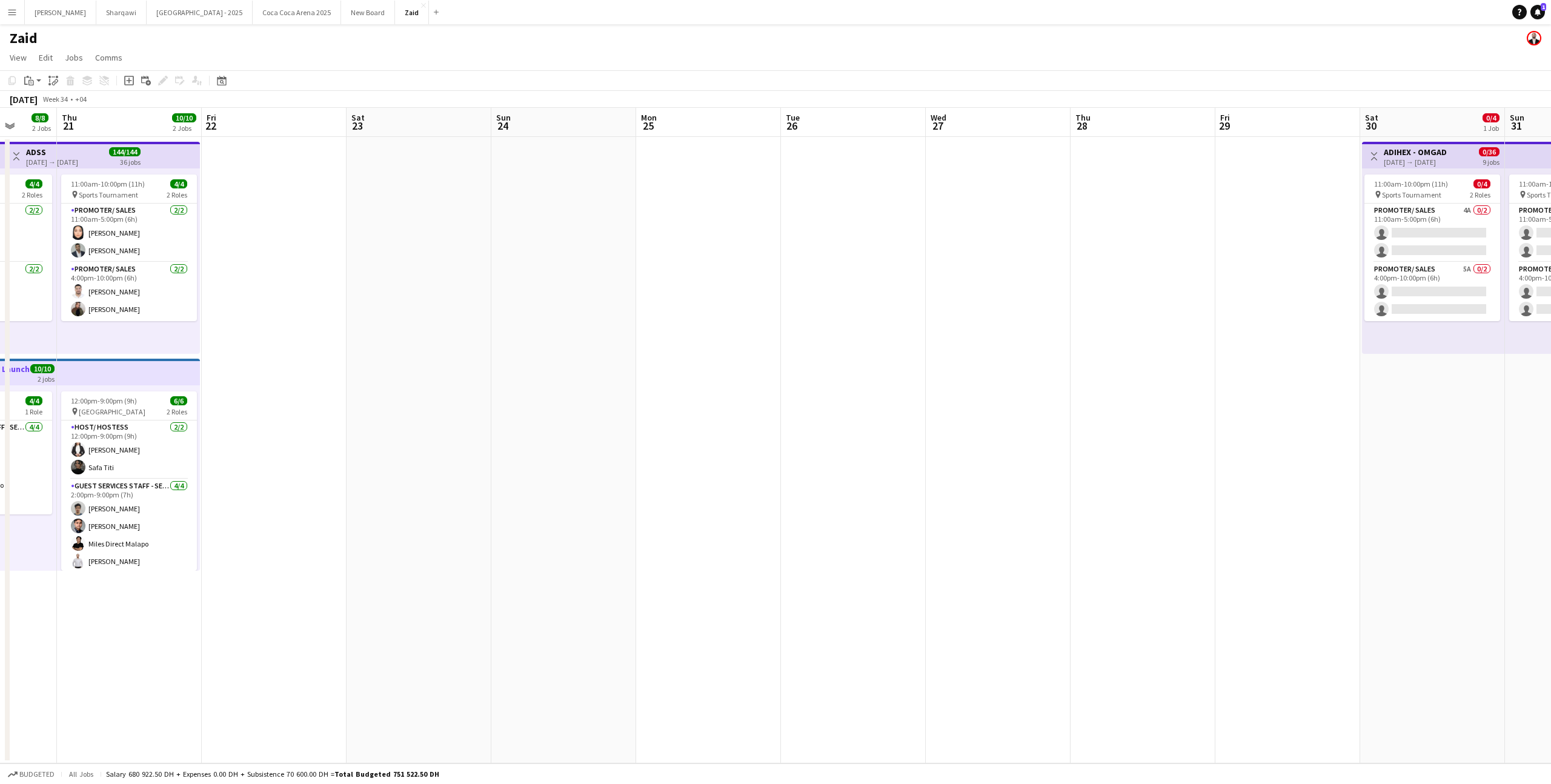
scroll to position [0, 371]
